Goal: Communication & Community: Answer question/provide support

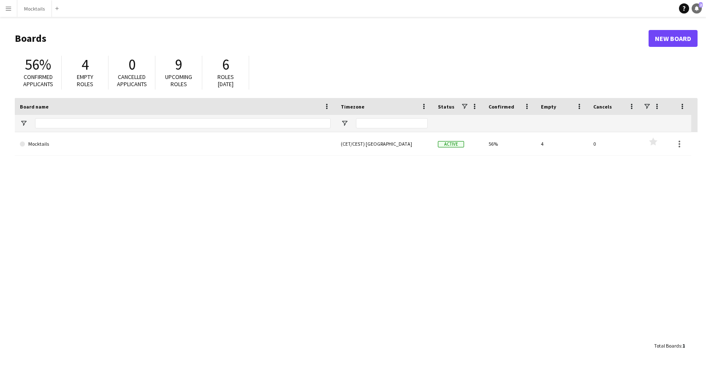
click at [700, 11] on link "Notifications 2" at bounding box center [697, 8] width 10 height 10
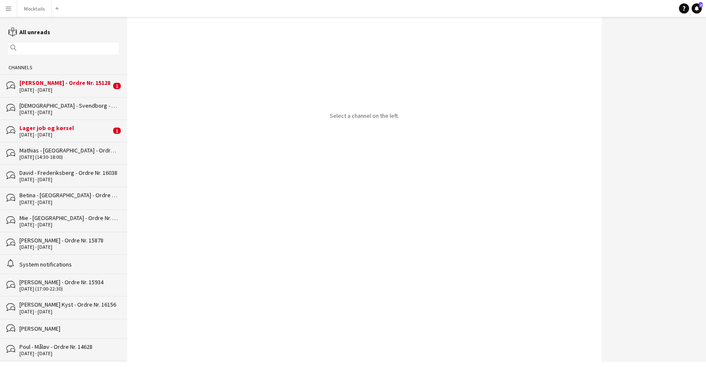
click at [67, 93] on div "bubbles [PERSON_NAME] - Ordre Nr. 15128 [DATE] - [DATE] 1" at bounding box center [63, 85] width 127 height 22
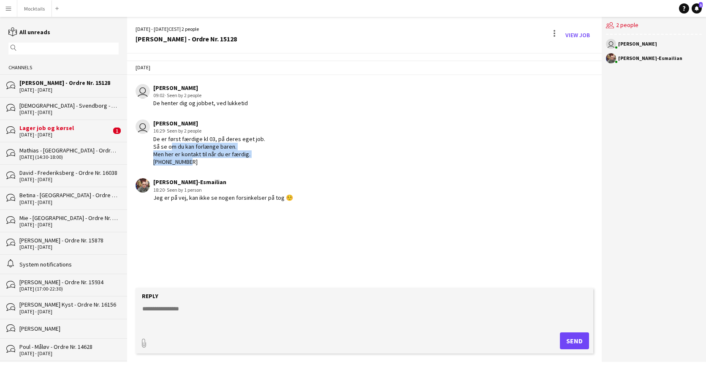
drag, startPoint x: 169, startPoint y: 144, endPoint x: 204, endPoint y: 162, distance: 39.5
click at [204, 162] on div "De er først færdige kl 03, på deres eget job. Så se om du kan forlænge baren. M…" at bounding box center [209, 150] width 112 height 31
click at [35, 15] on button "Mocktails Close" at bounding box center [34, 8] width 35 height 16
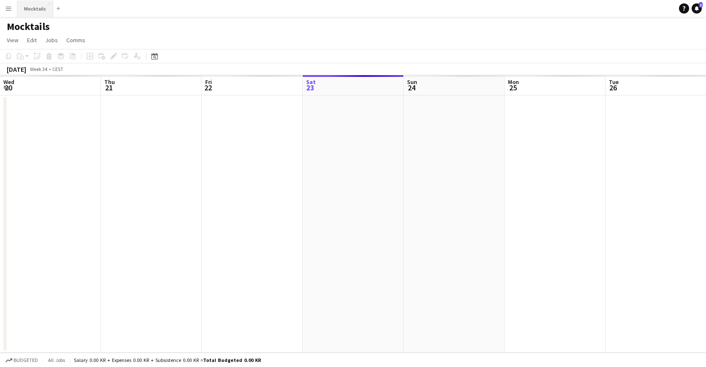
scroll to position [0, 202]
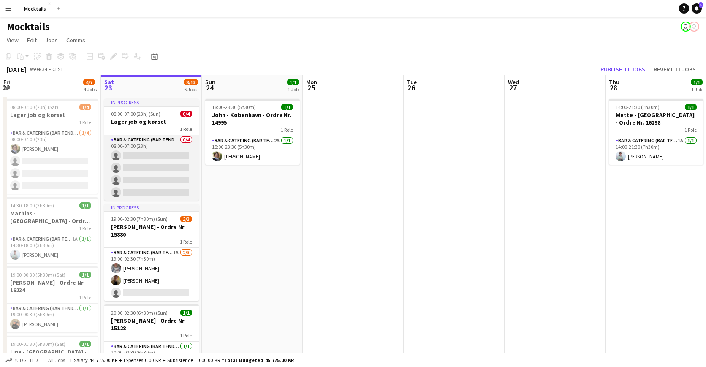
click at [155, 157] on app-card-role "Bar & Catering (Bar Tender) 0/4 08:00-07:00 (23h) single-neutral-actions single…" at bounding box center [151, 167] width 95 height 65
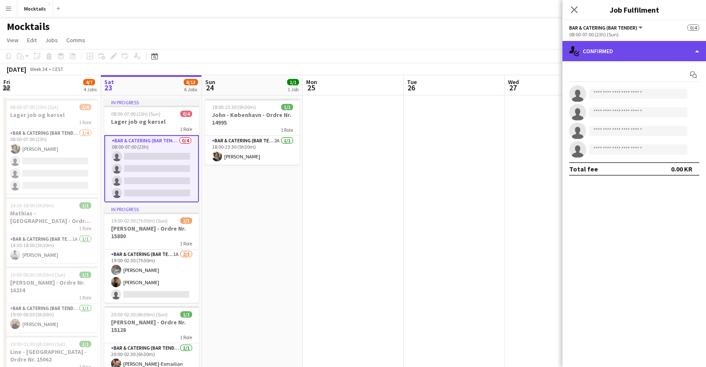
click at [589, 47] on div "single-neutral-actions-check-2 Confirmed" at bounding box center [635, 51] width 144 height 20
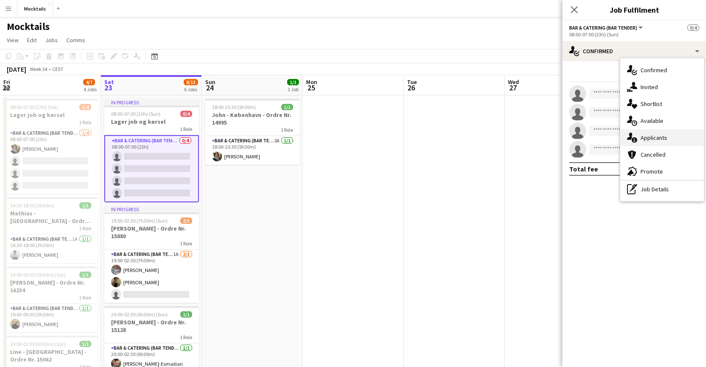
click at [645, 138] on div "single-neutral-actions-information Applicants" at bounding box center [663, 137] width 84 height 17
